Goal: Find contact information: Find contact information

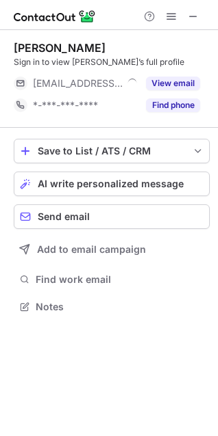
scroll to position [298, 218]
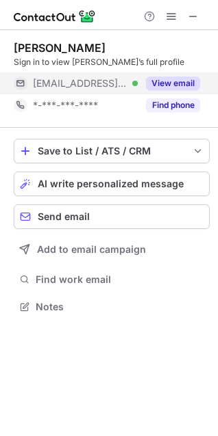
click at [172, 79] on button "View email" at bounding box center [173, 84] width 54 height 14
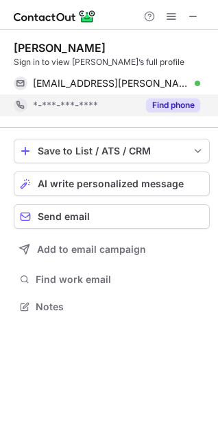
click at [180, 100] on button "Find phone" at bounding box center [173, 106] width 54 height 14
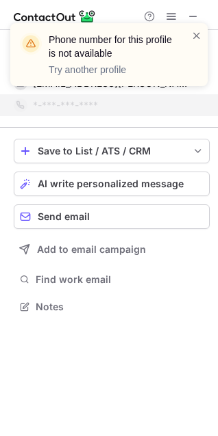
click at [196, 28] on div "Phone number for this profile is not available Try another profile" at bounding box center [108, 54] width 197 height 63
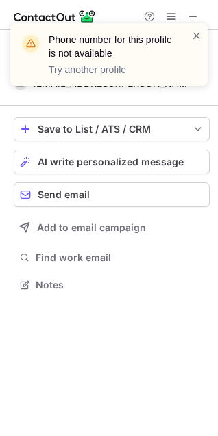
scroll to position [276, 218]
click at [198, 34] on span at bounding box center [196, 36] width 11 height 14
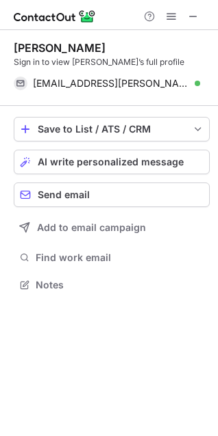
click at [192, 18] on div "Phone number for this profile is not available Try another profile" at bounding box center [108, 23] width 219 height 27
click at [192, 18] on span at bounding box center [192, 16] width 11 height 11
